Goal: Find specific page/section: Find specific page/section

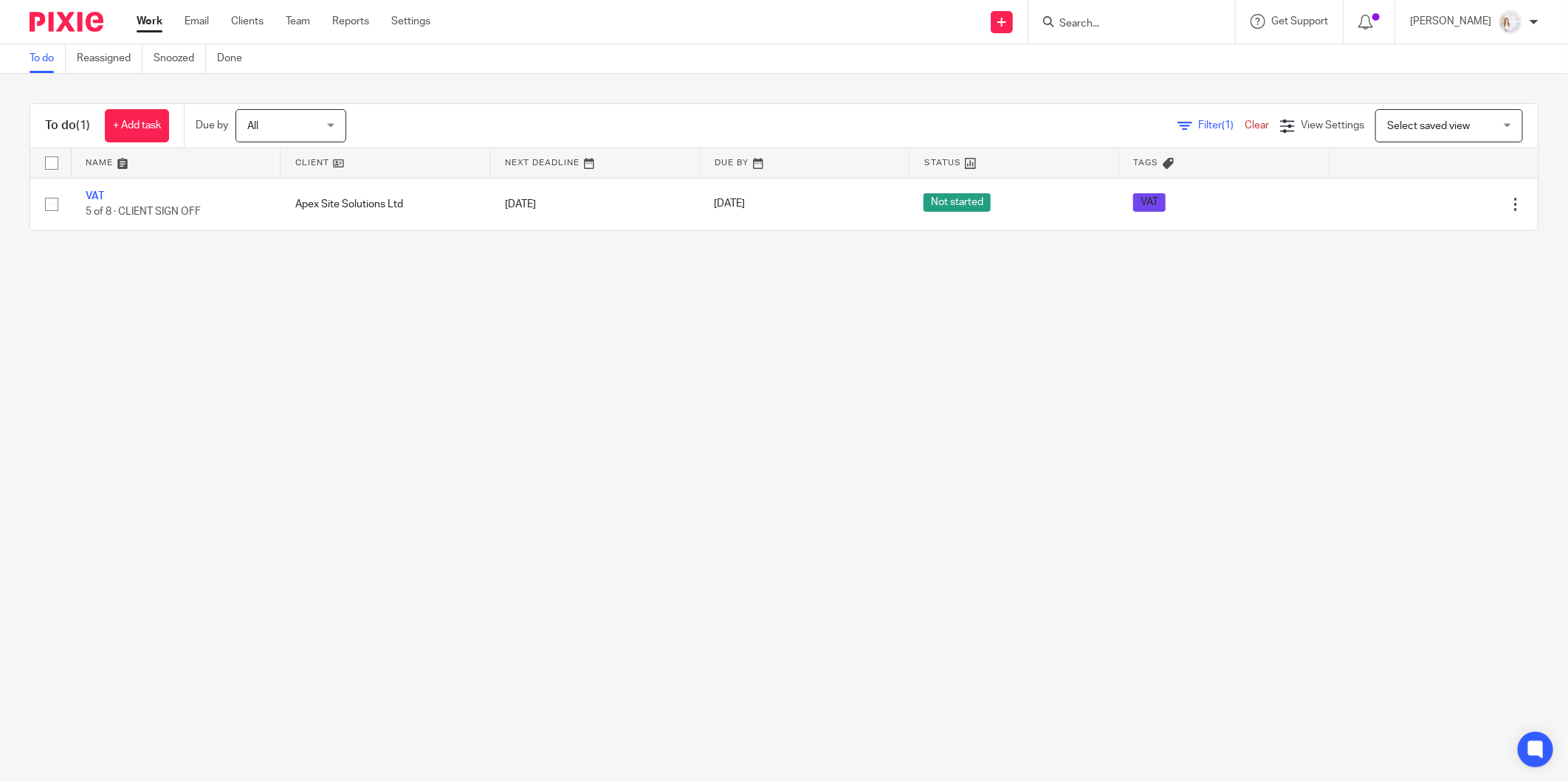
click at [1127, 24] on input "Search" at bounding box center [1124, 24] width 133 height 13
type input "cj b"
click at [1140, 76] on link at bounding box center [1180, 63] width 249 height 34
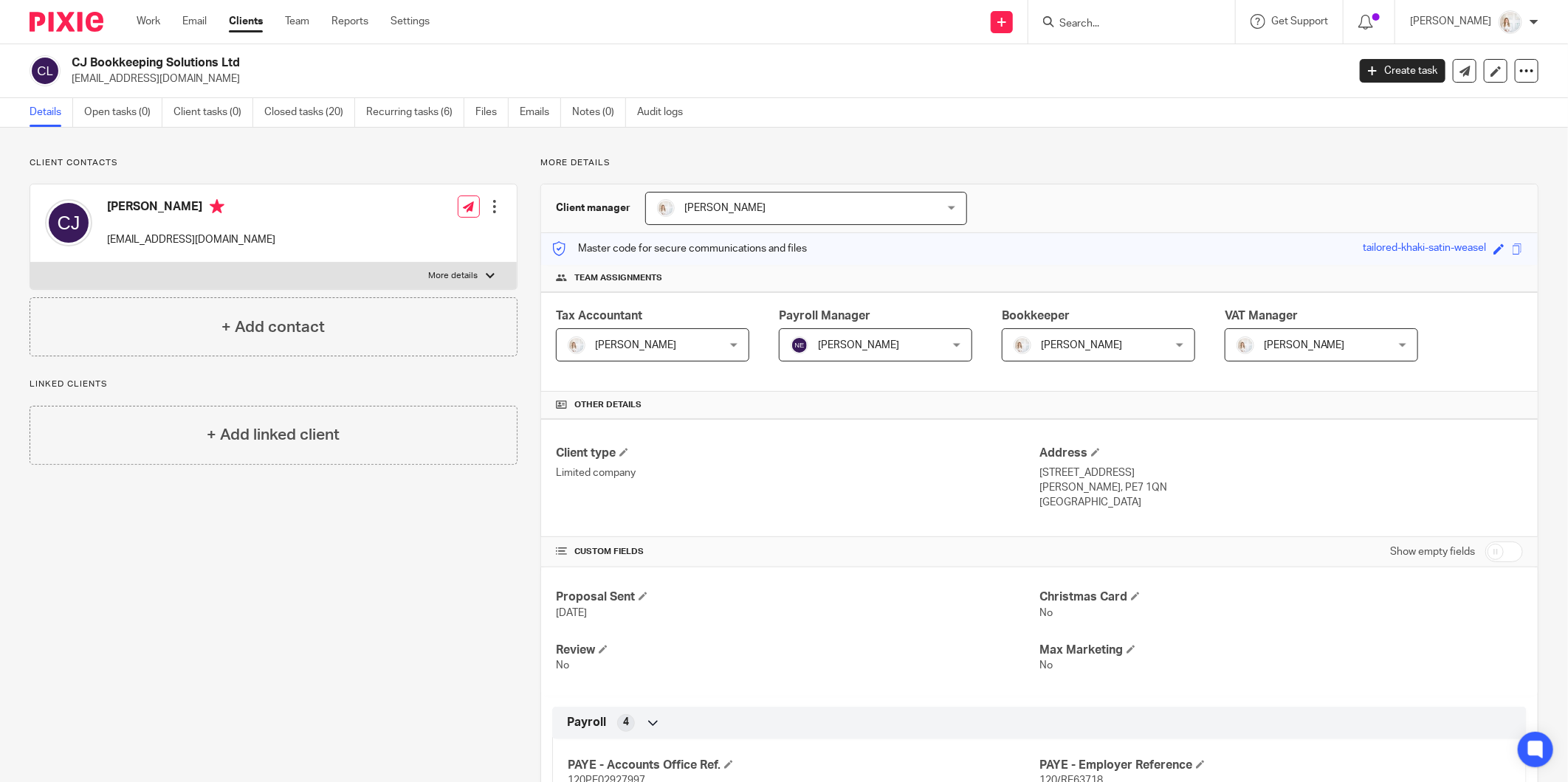
scroll to position [574, 0]
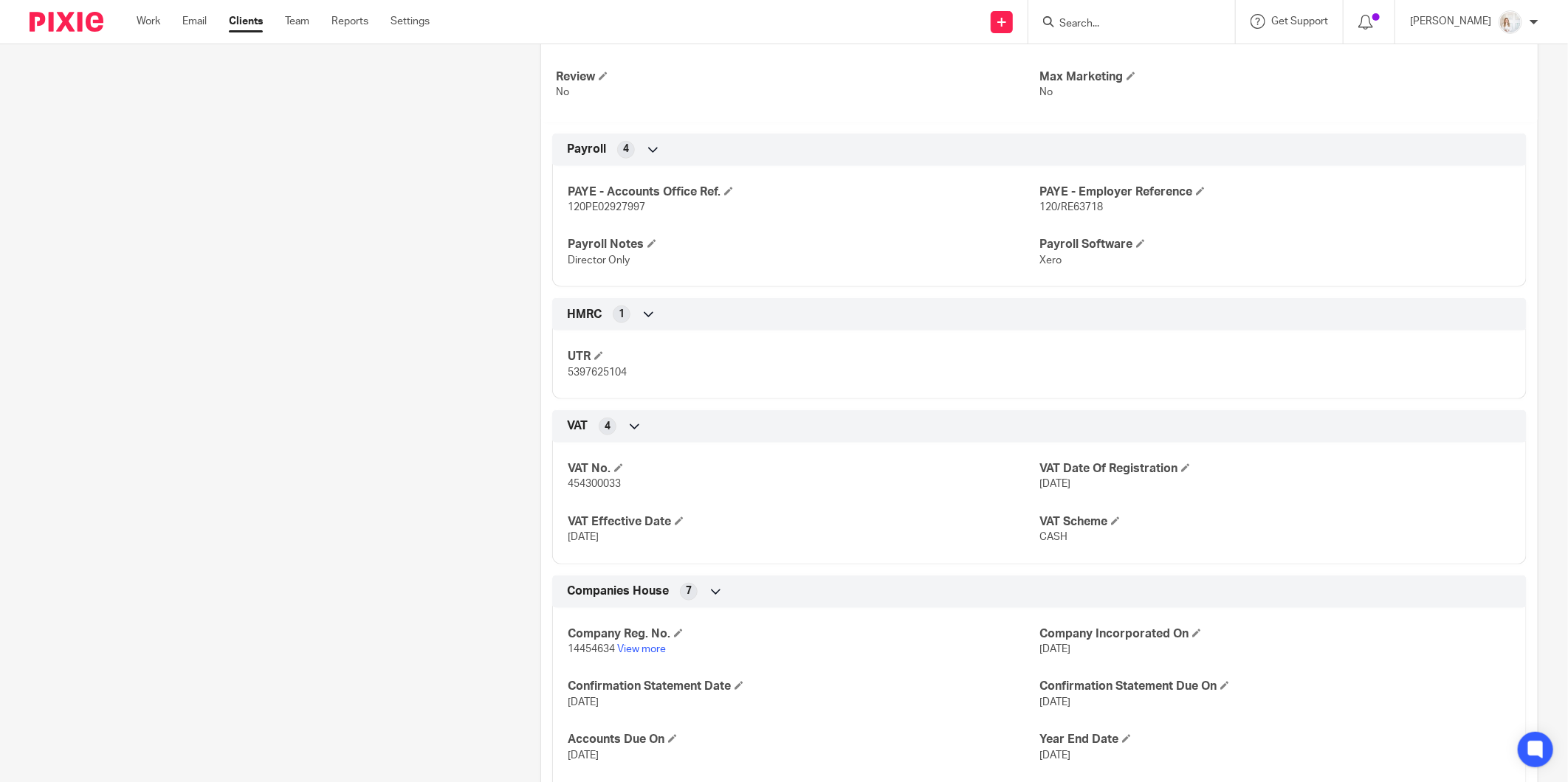
click at [593, 484] on span "454300033" at bounding box center [594, 485] width 53 height 10
copy span "454300033"
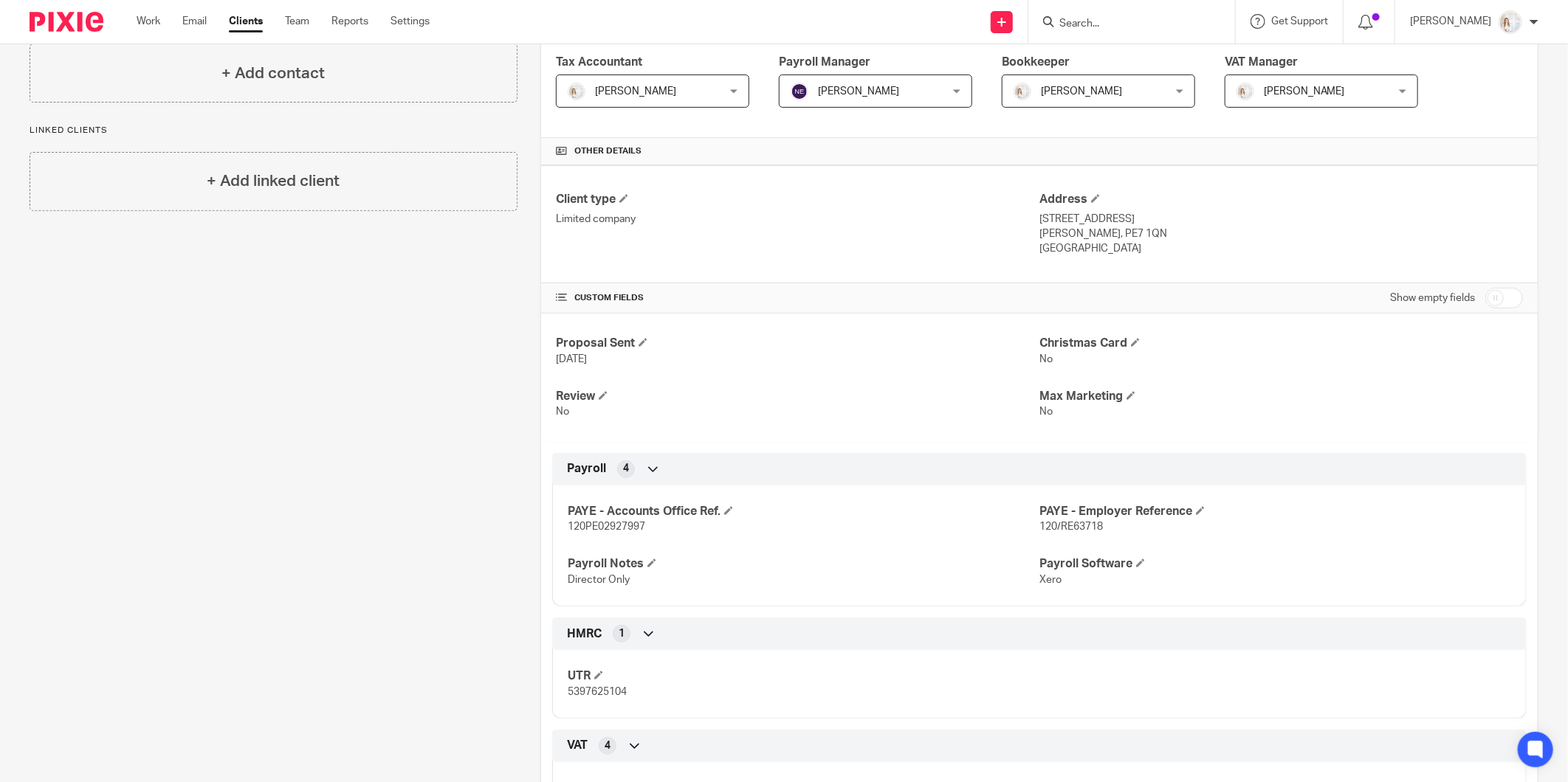
scroll to position [0, 0]
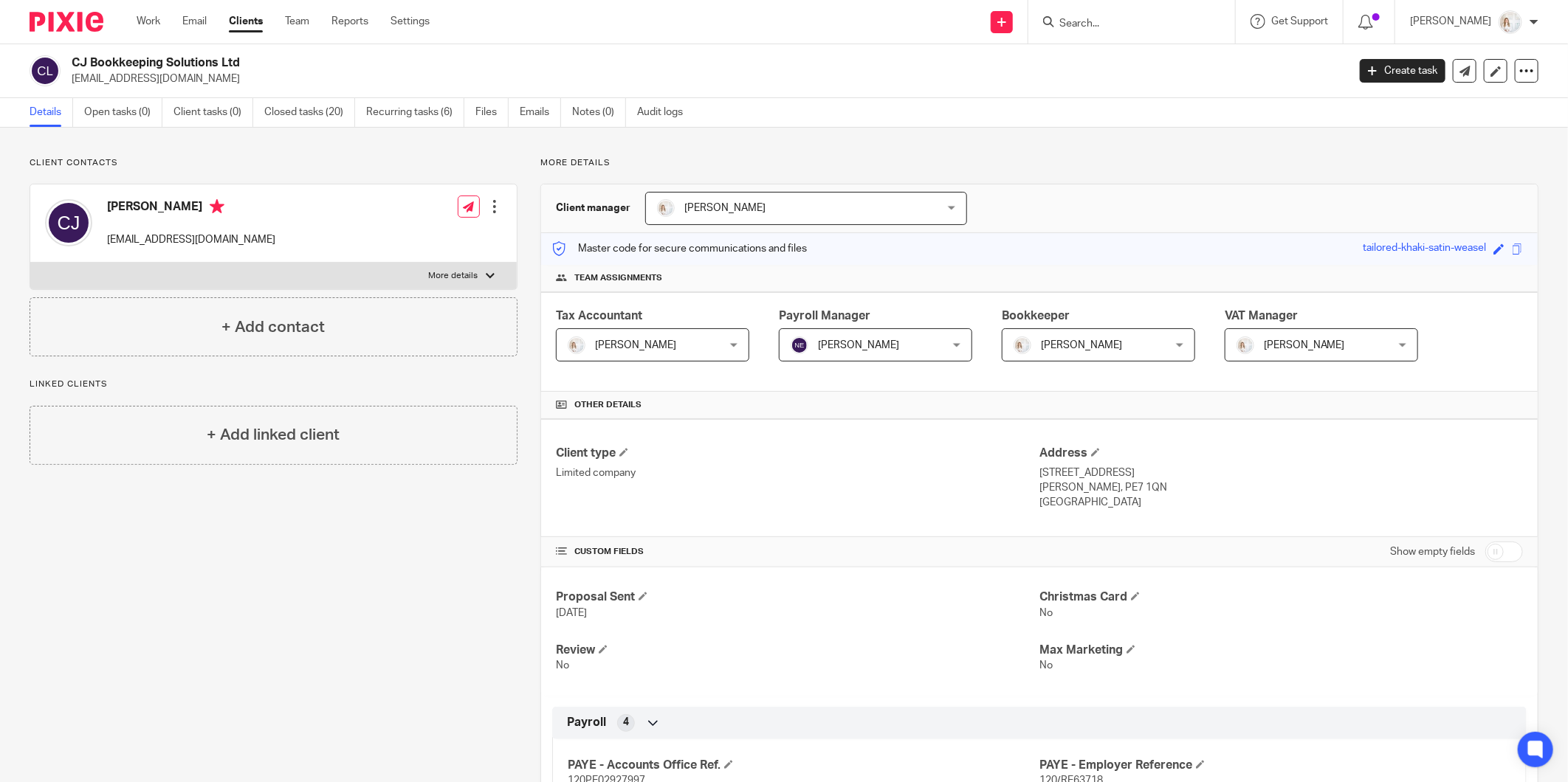
drag, startPoint x: 155, startPoint y: 20, endPoint x: 181, endPoint y: 3, distance: 31.1
click at [155, 20] on link "Work" at bounding box center [148, 21] width 24 height 15
